Goal: Transaction & Acquisition: Obtain resource

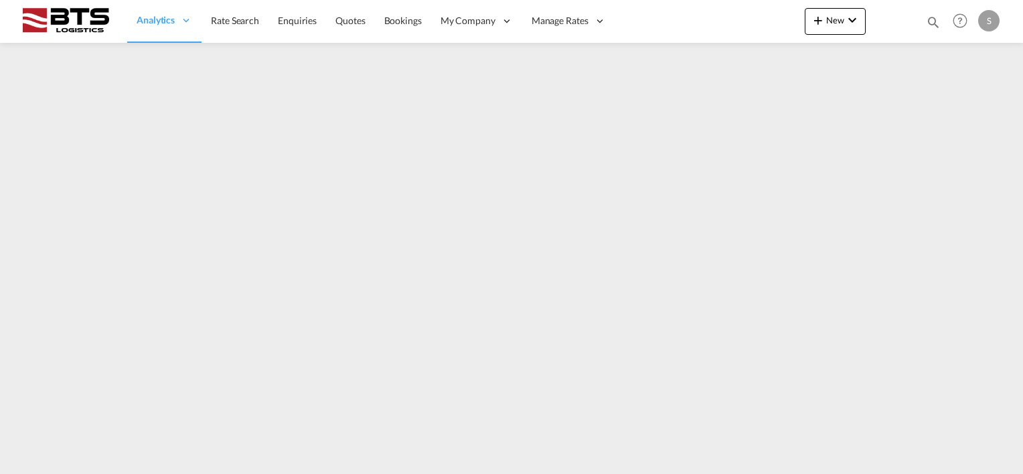
drag, startPoint x: 231, startPoint y: 21, endPoint x: 220, endPoint y: 48, distance: 29.7
click at [231, 21] on span "Rate Search" at bounding box center [235, 20] width 48 height 11
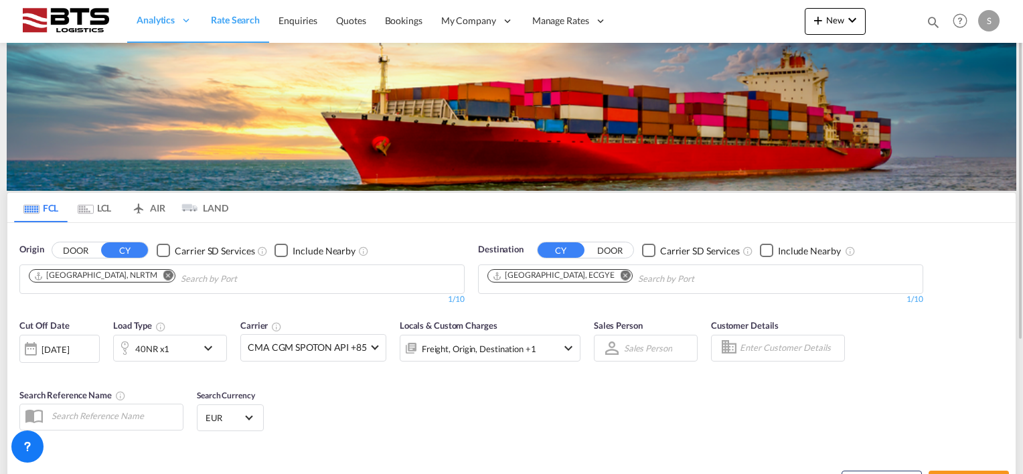
click at [163, 270] on md-icon "Remove" at bounding box center [168, 275] width 10 height 10
click at [161, 281] on body "Analytics Reports Dashboard Rate Search Enquiries Quotes Bookings" at bounding box center [511, 237] width 1023 height 474
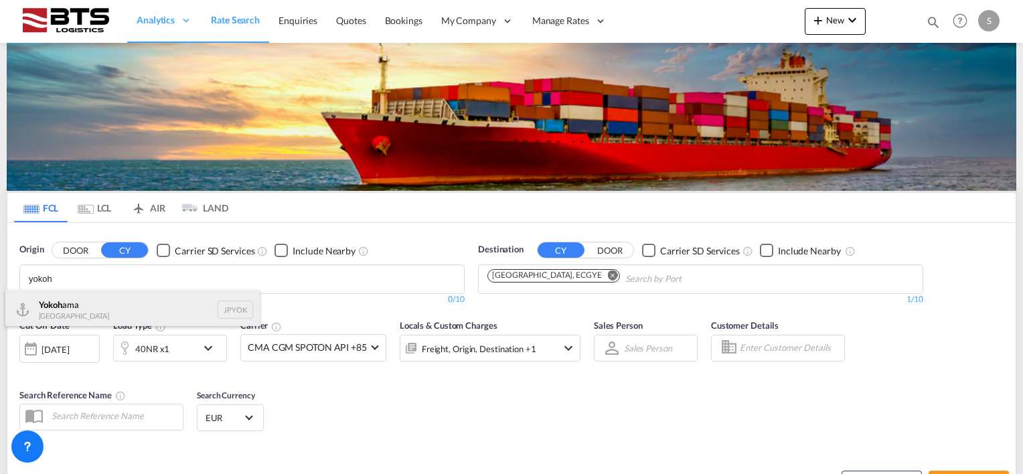
type input "yokoh"
click at [72, 313] on div "Yokoh ama [GEOGRAPHIC_DATA] JPYOK" at bounding box center [132, 310] width 254 height 40
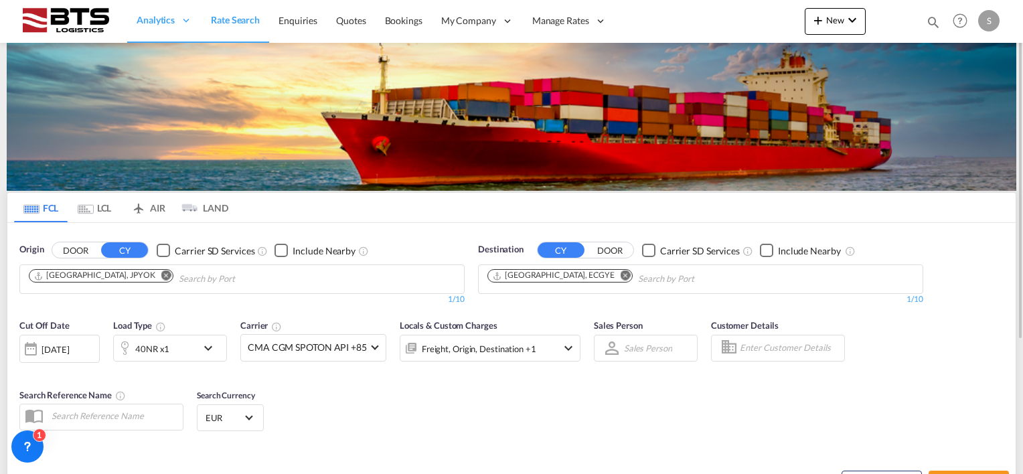
click at [620, 272] on md-icon "Remove" at bounding box center [625, 275] width 10 height 10
click at [513, 278] on input "Chips input." at bounding box center [550, 278] width 127 height 21
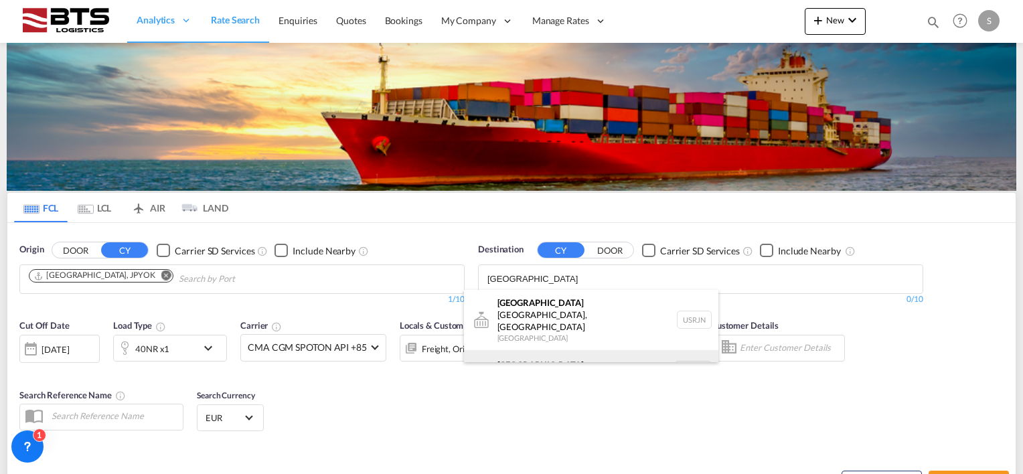
type input "[GEOGRAPHIC_DATA]"
click at [546, 350] on div "[GEOGRAPHIC_DATA] [GEOGRAPHIC_DATA] NLRTM" at bounding box center [591, 370] width 254 height 40
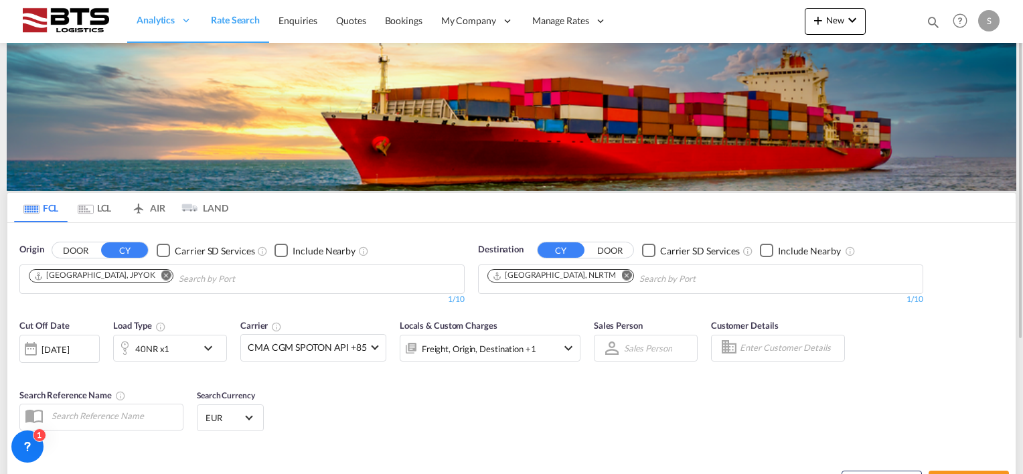
click at [41, 347] on div "[DATE]" at bounding box center [54, 349] width 27 height 12
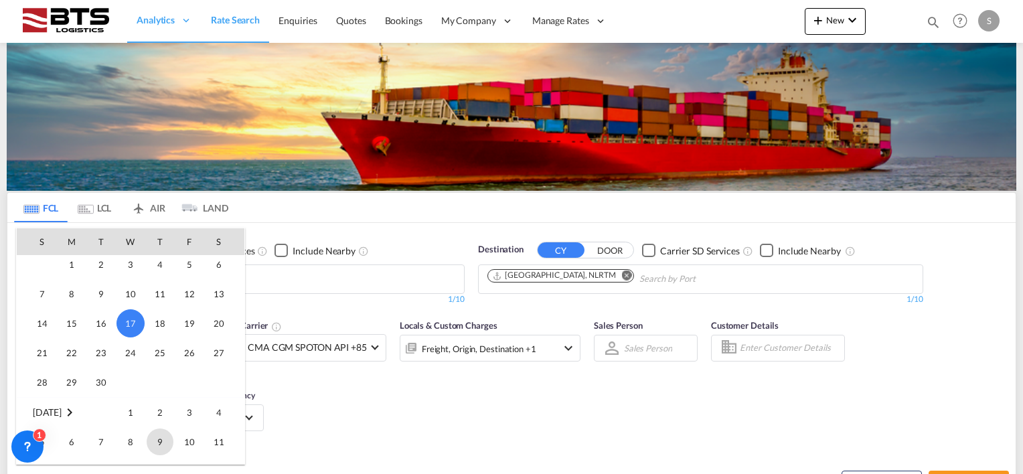
scroll to position [599, 0]
click at [363, 391] on div at bounding box center [511, 237] width 1023 height 474
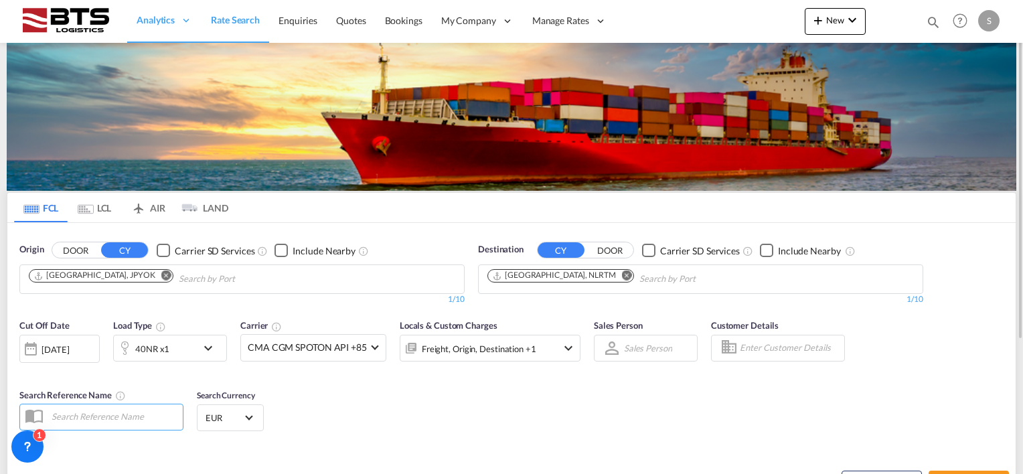
click at [212, 347] on md-icon "icon-chevron-down" at bounding box center [211, 348] width 23 height 16
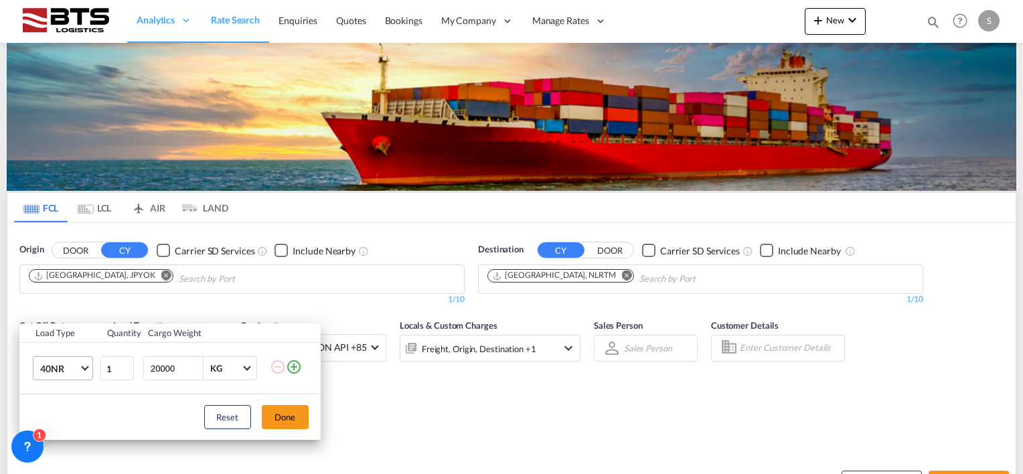
click at [83, 367] on span "Choose: \a40NR" at bounding box center [84, 366] width 7 height 7
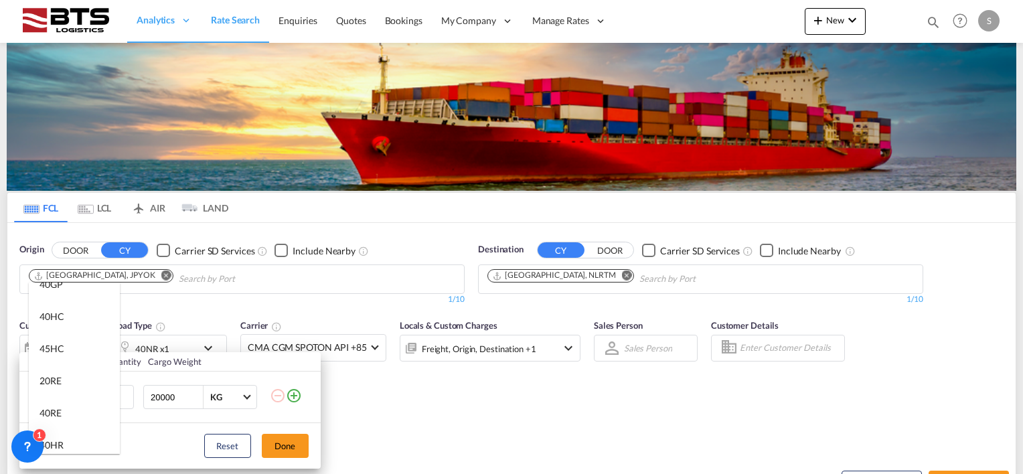
scroll to position [0, 0]
click at [53, 293] on div "20GP" at bounding box center [50, 298] width 23 height 13
click at [281, 440] on button "Done" at bounding box center [285, 446] width 47 height 24
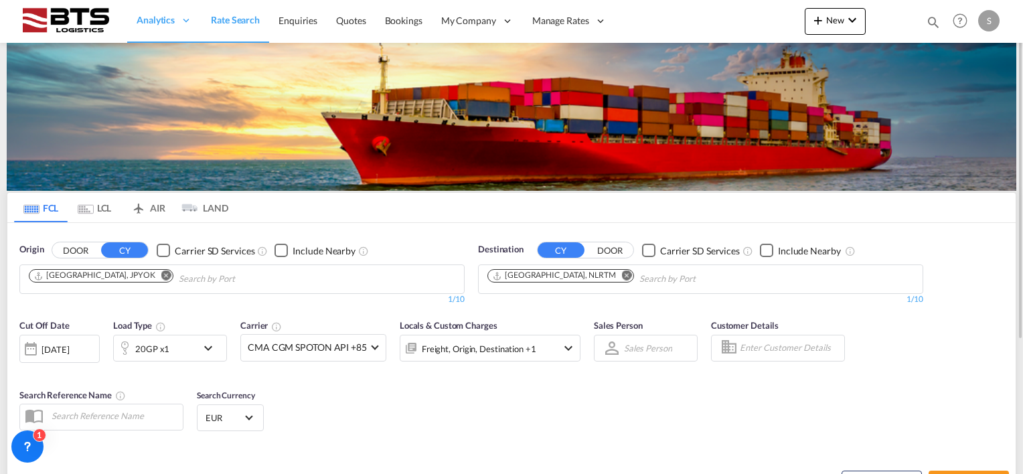
click at [396, 383] on div "Cut Off Date [DATE] [DATE] Load Type 20GP x1 Carrier CMA CGM SPOTON API +85 Onl…" at bounding box center [511, 377] width 1008 height 131
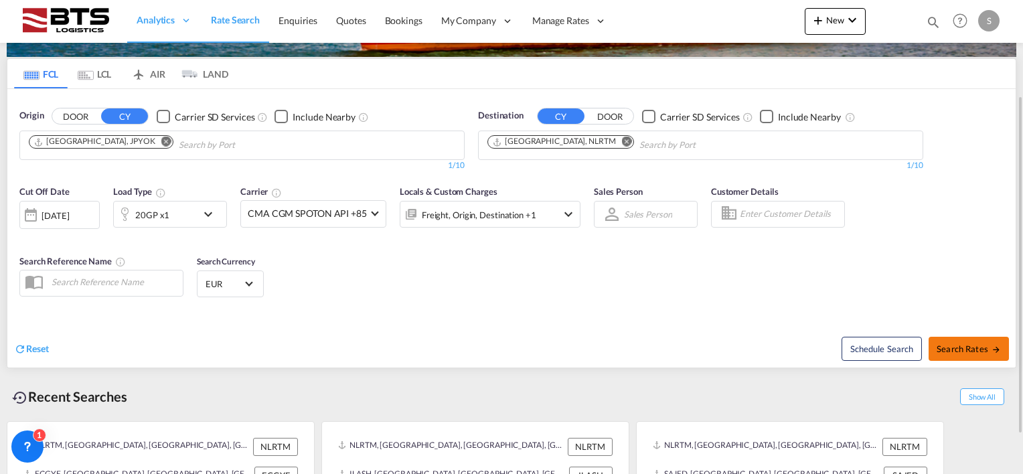
click at [956, 341] on button "Search Rates" at bounding box center [968, 349] width 80 height 24
type input "JPYOK to NLRTM / [DATE]"
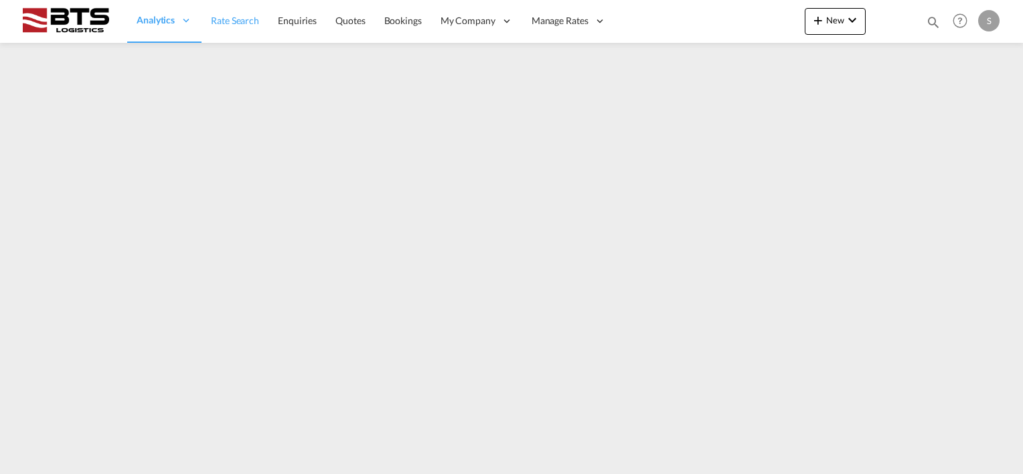
click at [230, 22] on span "Rate Search" at bounding box center [235, 20] width 48 height 11
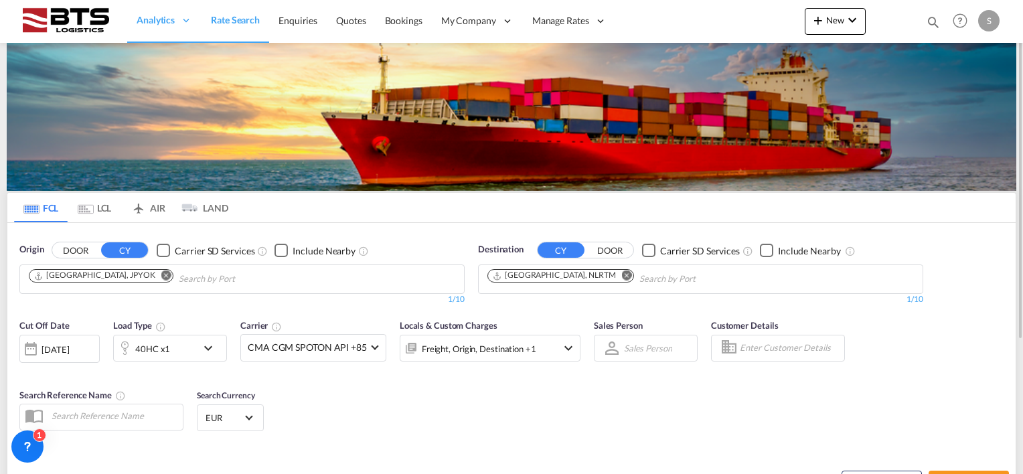
click at [161, 275] on md-icon "Remove" at bounding box center [166, 275] width 10 height 10
click at [120, 275] on input "Chips input." at bounding box center [92, 278] width 127 height 21
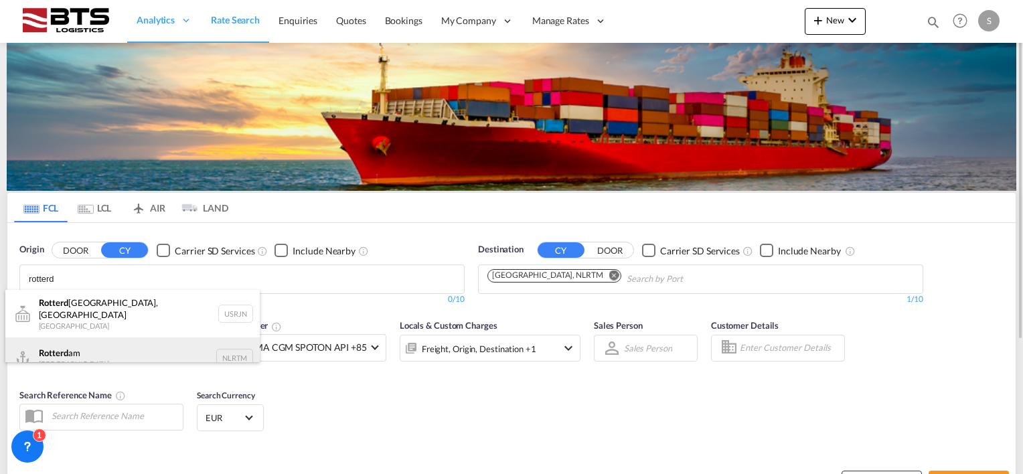
type input "rotterd"
click at [91, 344] on div "Rotterd am [GEOGRAPHIC_DATA] NLRTM" at bounding box center [132, 357] width 254 height 40
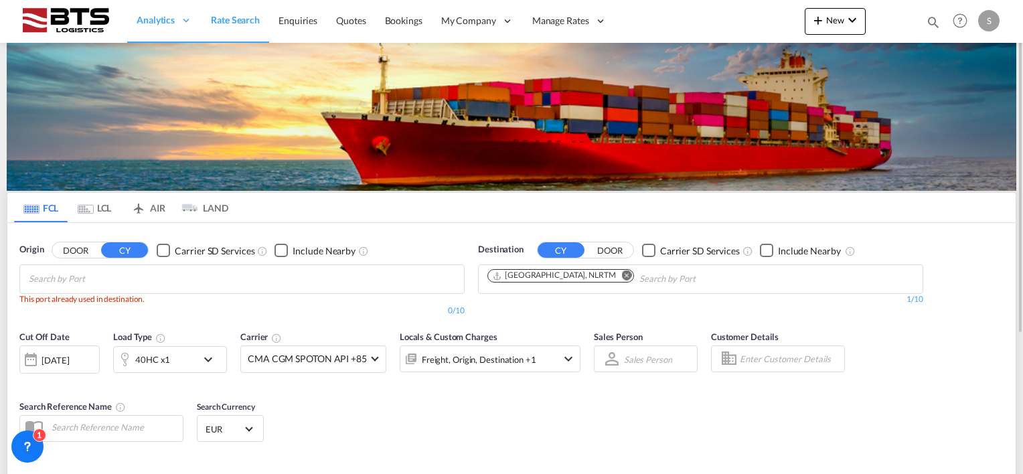
click at [622, 273] on md-icon "Remove" at bounding box center [627, 275] width 10 height 10
click at [541, 274] on input "Chips input." at bounding box center [550, 278] width 127 height 21
click at [533, 278] on body "Analytics Reports Dashboard Rate Search Enquiries Quotes Bookings" at bounding box center [511, 237] width 1023 height 474
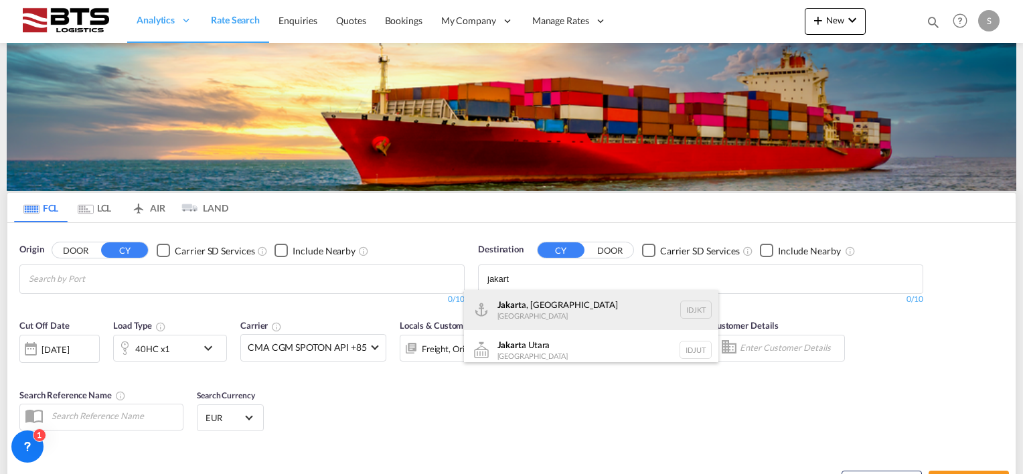
type input "jakart"
click at [542, 308] on div "Jakart a, Java Indonesia IDJKT" at bounding box center [591, 310] width 254 height 40
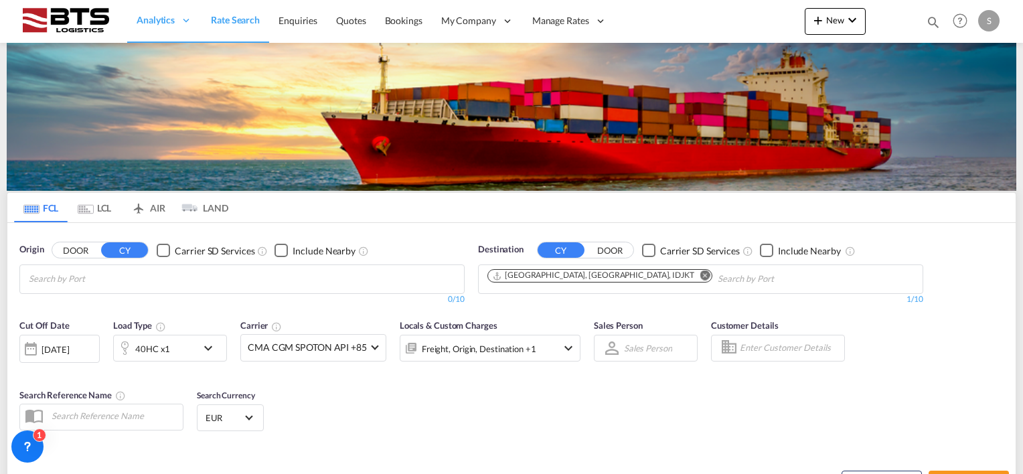
click at [622, 276] on body "Analytics Reports Dashboard Rate Search Enquiries Quotes Bookings" at bounding box center [511, 237] width 1023 height 474
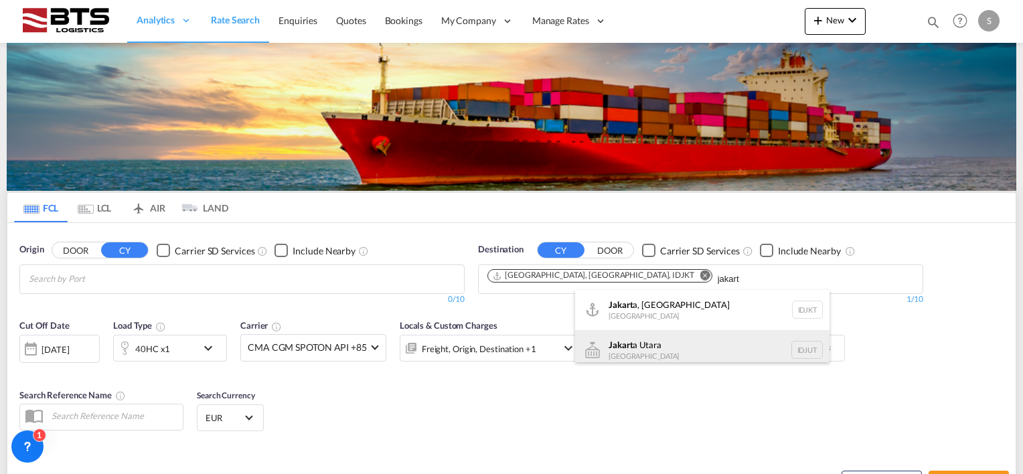
type input "jakart"
click at [653, 351] on div "Jakart a Utara Indonesia IDJUT" at bounding box center [702, 350] width 254 height 40
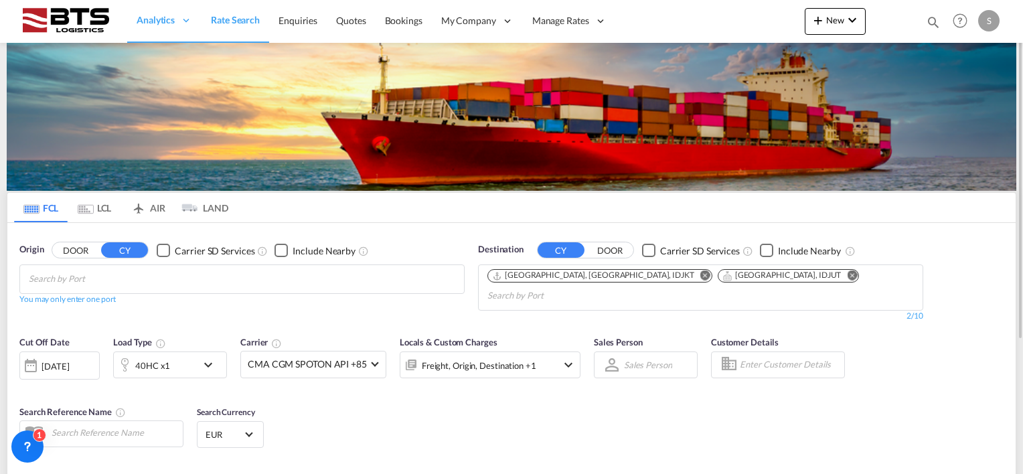
click at [33, 352] on div at bounding box center [30, 365] width 21 height 27
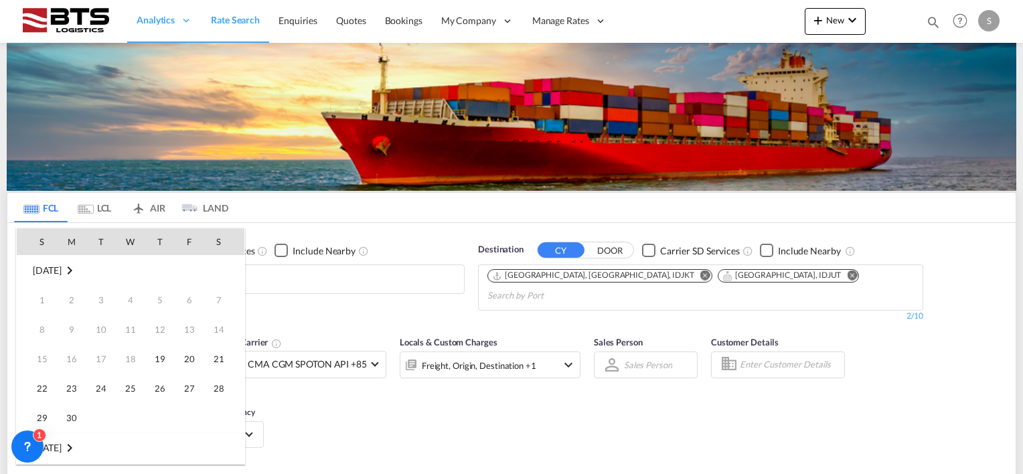
scroll to position [532, 0]
click at [126, 444] on span "1" at bounding box center [130, 447] width 27 height 27
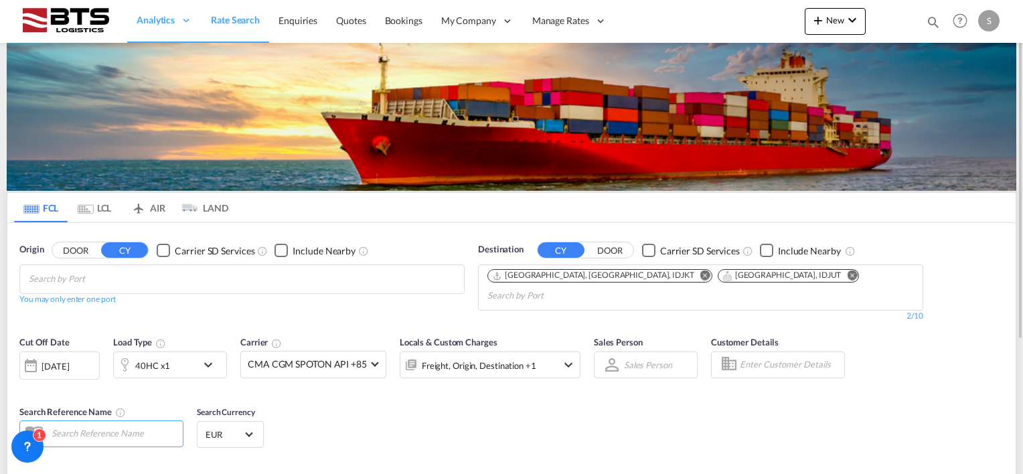
click at [414, 391] on div "Cut Off Date 01 Oct 2025 01/10/2025 Load Type 40HC x1 Carrier CMA CGM SPOTON AP…" at bounding box center [511, 394] width 1008 height 131
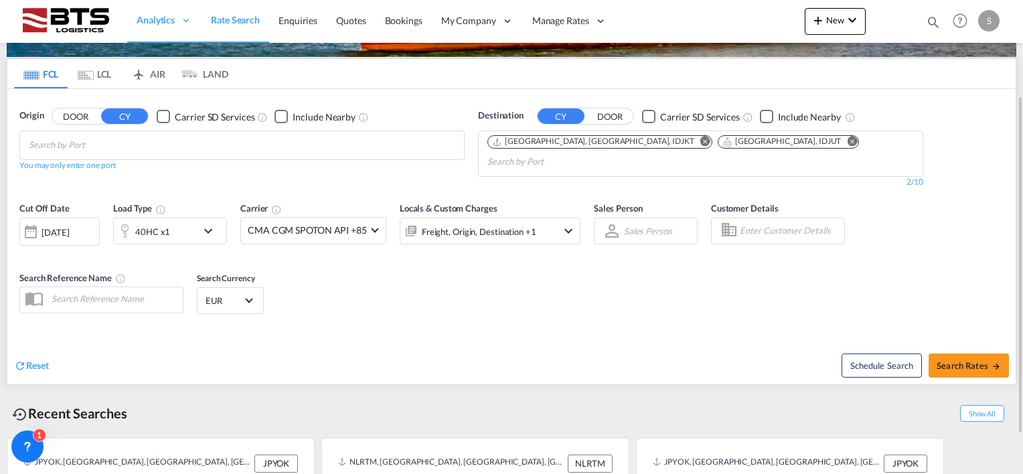
drag, startPoint x: 949, startPoint y: 347, endPoint x: 691, endPoint y: 354, distance: 257.8
click at [950, 360] on span "Search Rates" at bounding box center [968, 365] width 64 height 11
click at [165, 147] on body "Analytics Reports Dashboard Rate Search Enquiries Quotes Bookings" at bounding box center [511, 237] width 1023 height 474
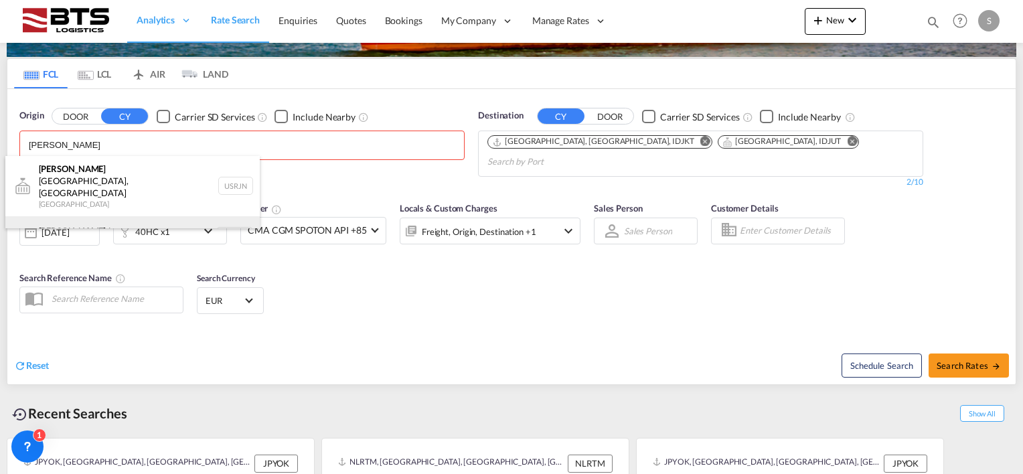
type input "[PERSON_NAME]"
click at [90, 224] on div "Rotter dam Netherlands NLRTM" at bounding box center [132, 236] width 254 height 40
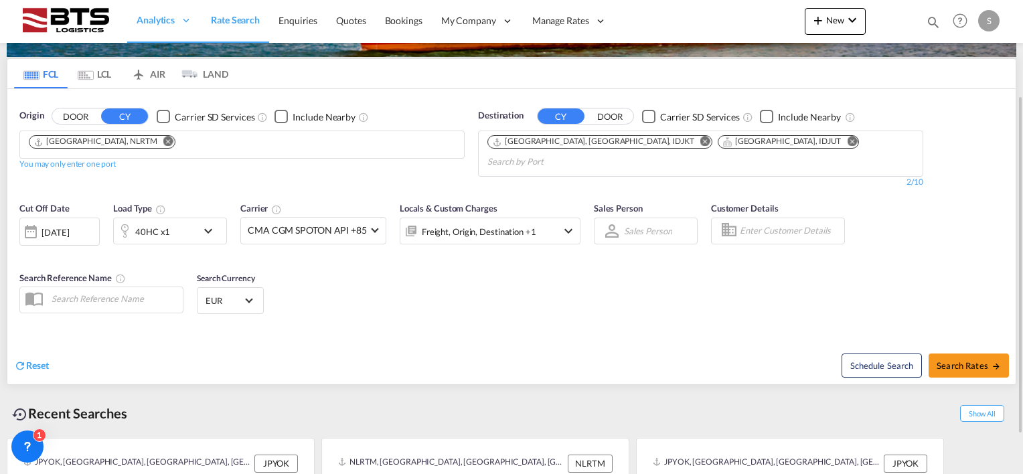
click at [410, 289] on div "Cut Off Date 01 Oct 2025 01/10/2025 Load Type 40HC x1 Carrier CMA CGM SPOTON AP…" at bounding box center [511, 260] width 1008 height 131
click at [961, 360] on span "Search Rates" at bounding box center [968, 365] width 64 height 11
type input "NLRTM to IDJKT,IDJUT / 1 Oct 2025"
